Goal: Connect with others: Connect with others

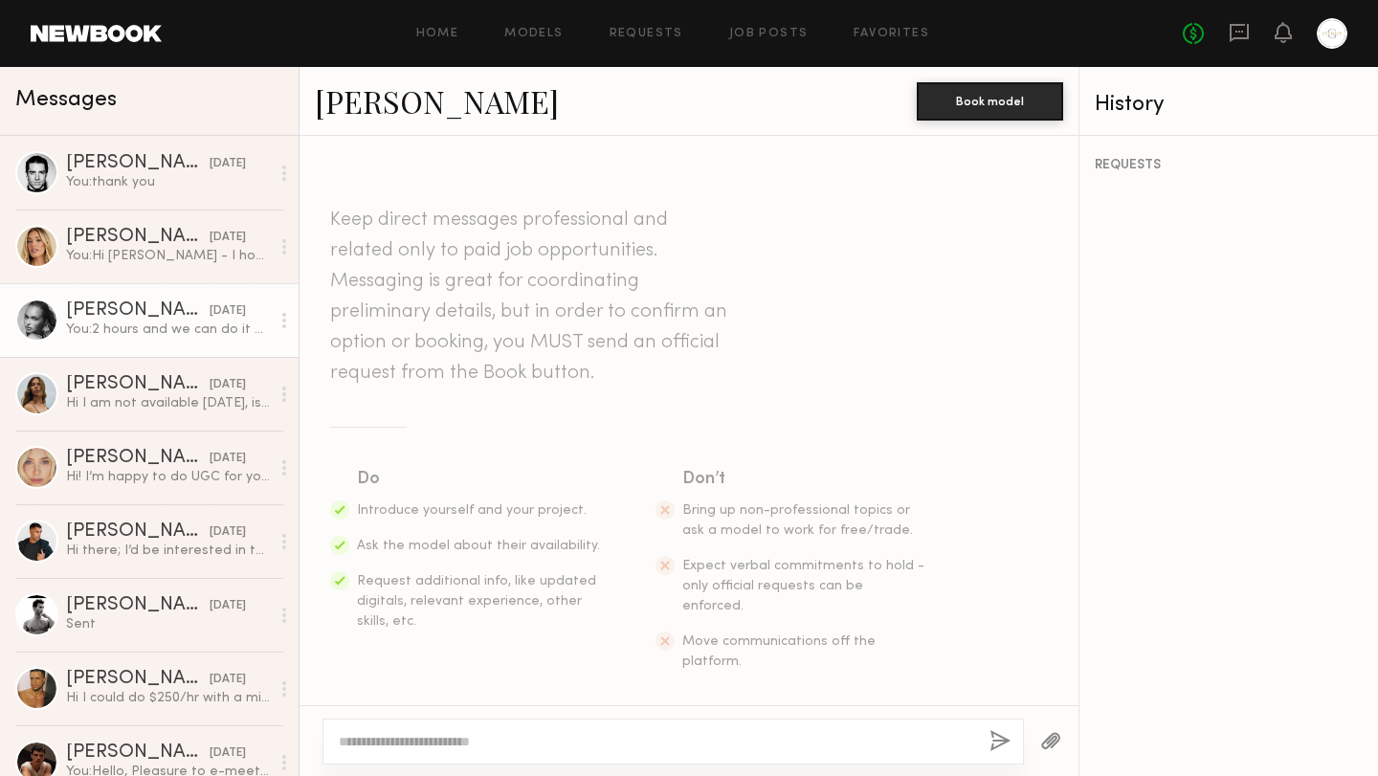
scroll to position [446, 0]
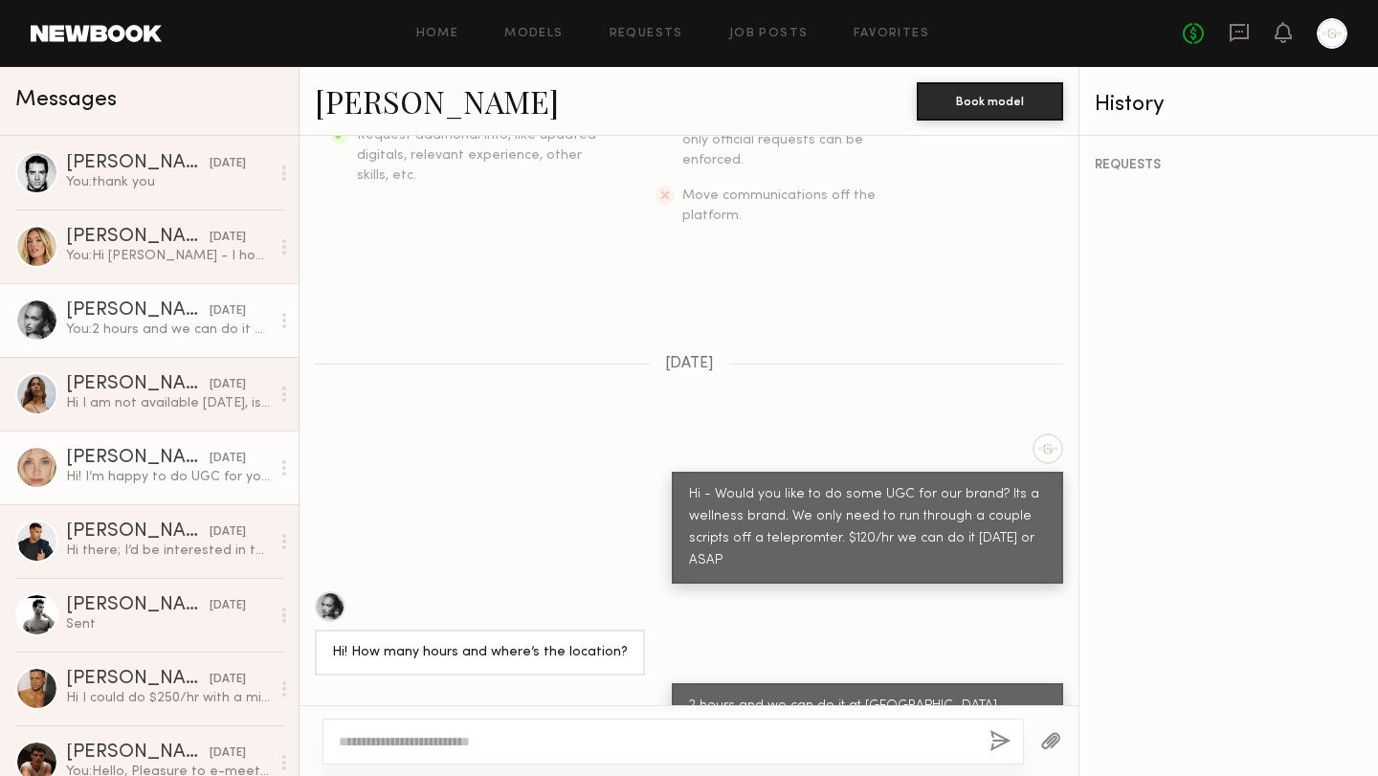
click at [155, 473] on div "Hi! I’m happy to do UGC for you, but I charge 500 per video. Let me know if the…" at bounding box center [168, 477] width 204 height 18
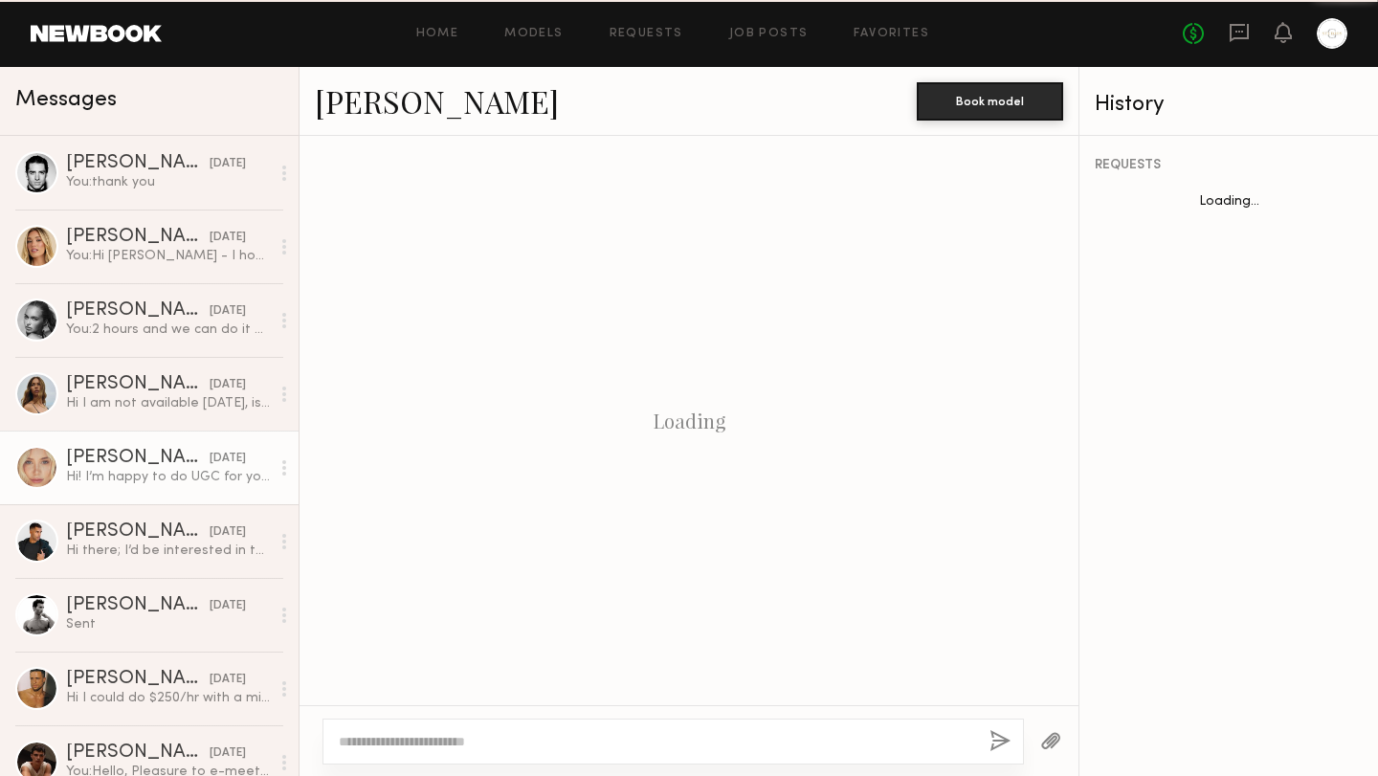
click at [155, 473] on div "Hi! I’m happy to do UGC for you, but I charge 500 per video. Let me know if the…" at bounding box center [168, 477] width 204 height 18
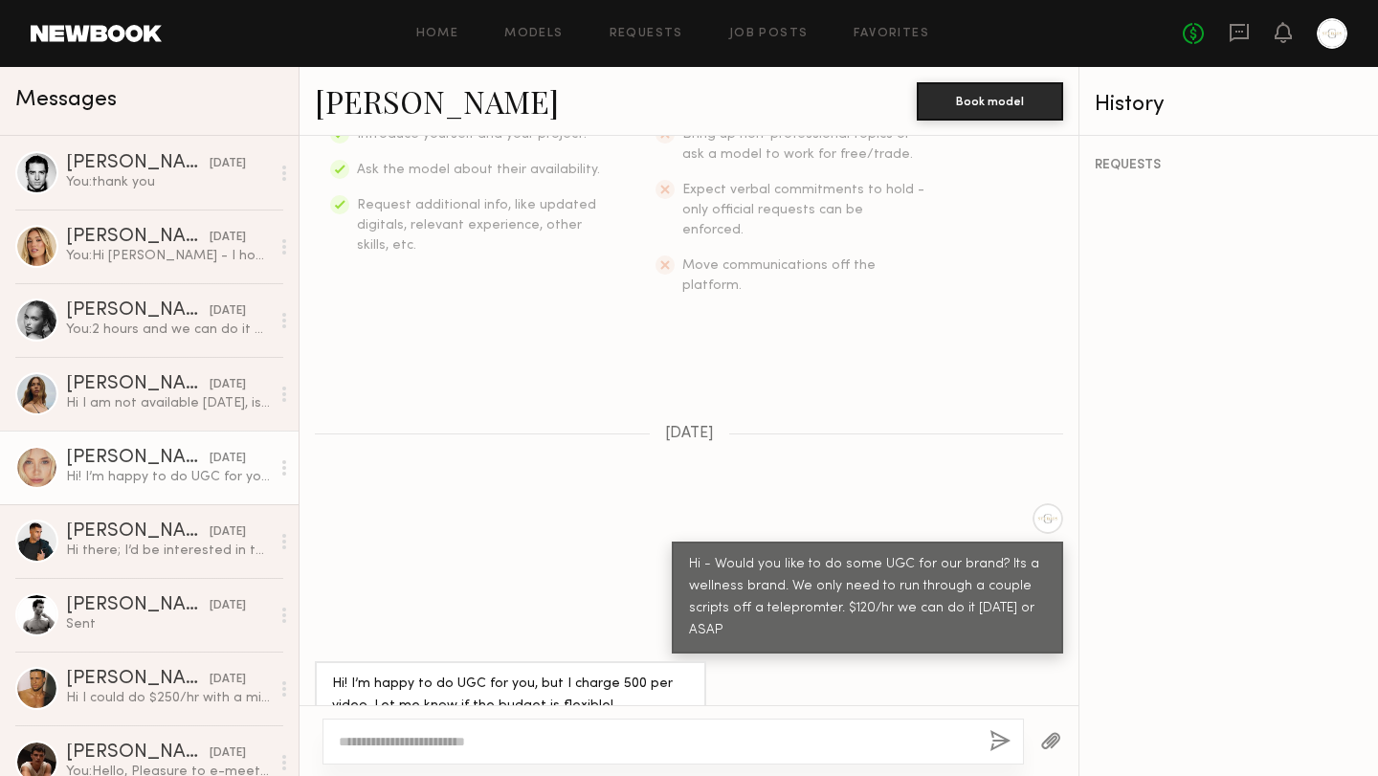
click at [379, 99] on link "[PERSON_NAME]" at bounding box center [437, 100] width 244 height 41
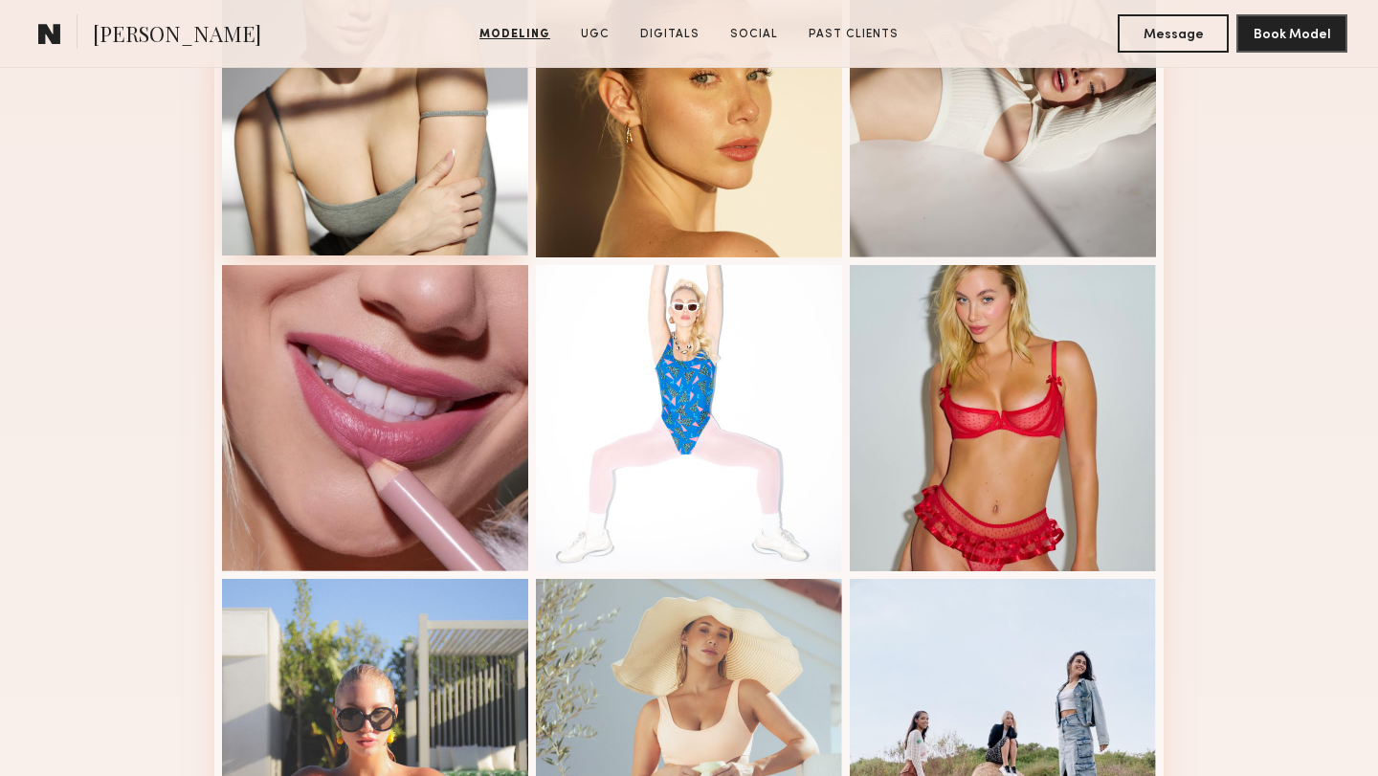
scroll to position [1229, 0]
